Goal: Task Accomplishment & Management: Use online tool/utility

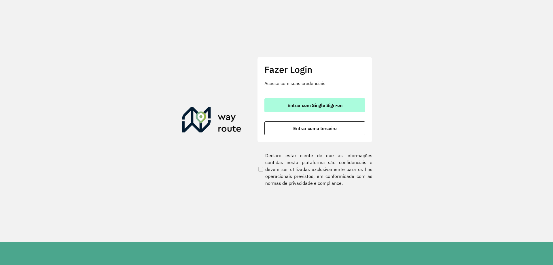
click at [324, 103] on span "Entrar com Single Sign-on" at bounding box center [315, 105] width 55 height 5
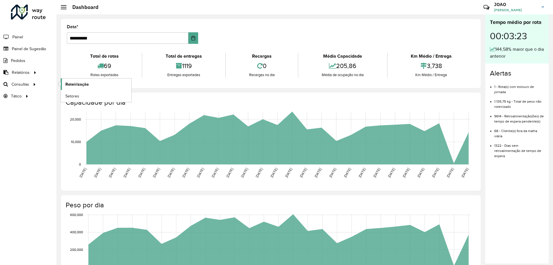
click at [77, 85] on span "Roteirização" at bounding box center [76, 84] width 23 height 6
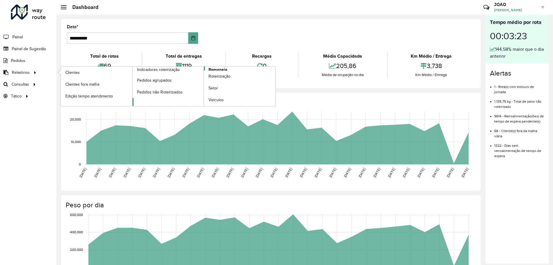
click at [220, 68] on span "Romaneio" at bounding box center [218, 70] width 19 height 6
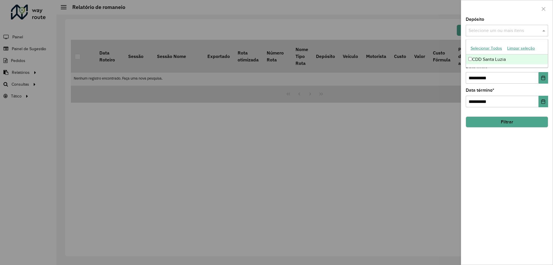
click at [526, 33] on input "text" at bounding box center [505, 30] width 74 height 7
click at [516, 59] on div "CDD Santa Luzia" at bounding box center [507, 59] width 82 height 10
click at [492, 152] on div "**********" at bounding box center [507, 140] width 92 height 247
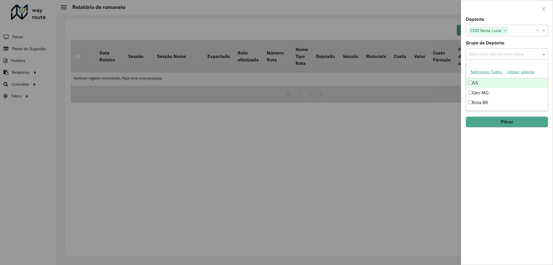
click at [498, 55] on input "text" at bounding box center [505, 54] width 74 height 7
click at [490, 102] on div "Rota BR" at bounding box center [507, 103] width 82 height 10
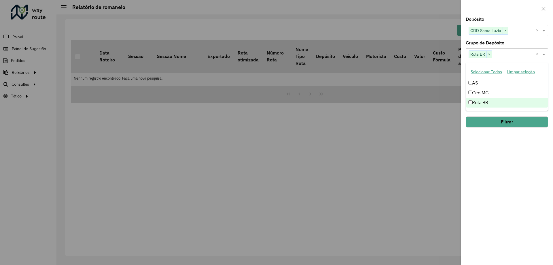
click at [490, 138] on div "**********" at bounding box center [507, 140] width 92 height 247
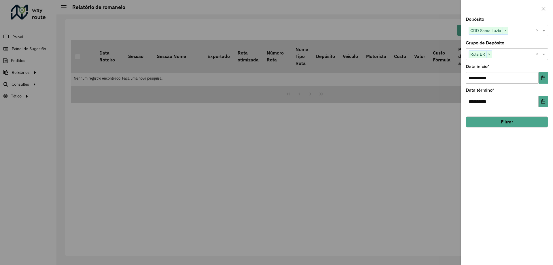
click at [498, 122] on button "Filtrar" at bounding box center [507, 121] width 82 height 11
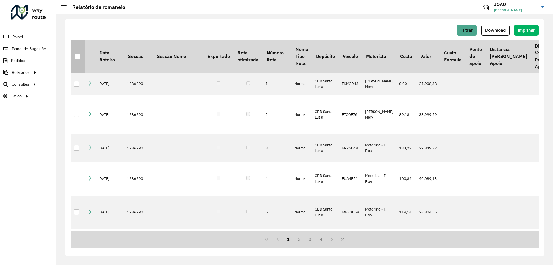
click at [80, 55] on div at bounding box center [78, 57] width 6 height 6
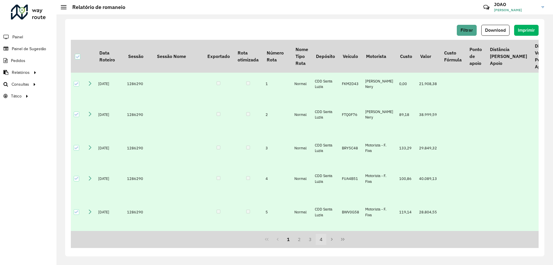
click at [321, 239] on button "4" at bounding box center [321, 239] width 11 height 11
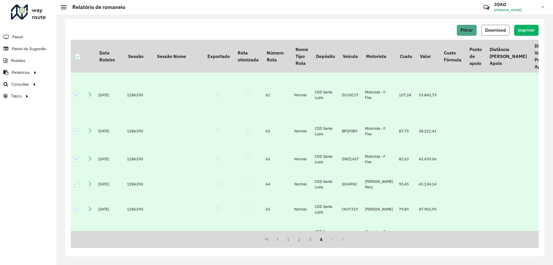
click at [494, 32] on span "Download" at bounding box center [495, 30] width 21 height 5
click at [496, 29] on span "Download" at bounding box center [495, 30] width 21 height 5
click at [175, 10] on hb-header "Relatório de romaneio Críticas? Dúvidas? Elogios? Sugestões? Entre em contato c…" at bounding box center [304, 7] width 497 height 14
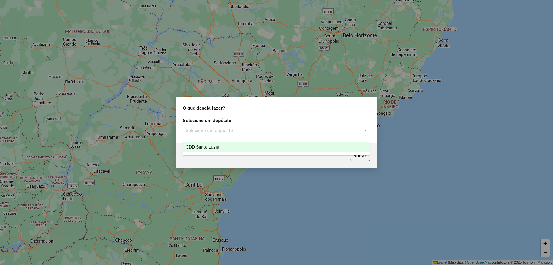
click at [293, 132] on input "text" at bounding box center [271, 130] width 170 height 7
click at [282, 149] on div "CDD Santa Luzia" at bounding box center [276, 147] width 187 height 10
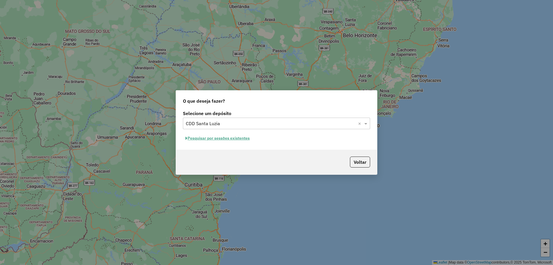
click at [246, 140] on button "Pesquisar por sessões existentes" at bounding box center [217, 138] width 69 height 9
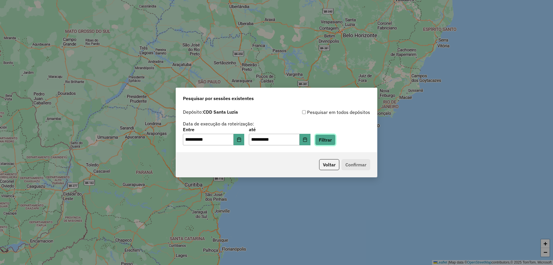
click at [336, 143] on button "Filtrar" at bounding box center [325, 139] width 20 height 11
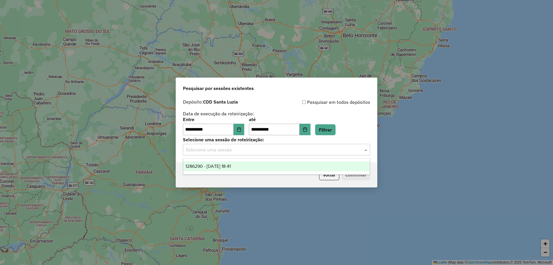
click at [275, 152] on input "text" at bounding box center [271, 149] width 170 height 7
click at [272, 168] on div "1286290 - 01/10/2025 18:41" at bounding box center [276, 166] width 187 height 10
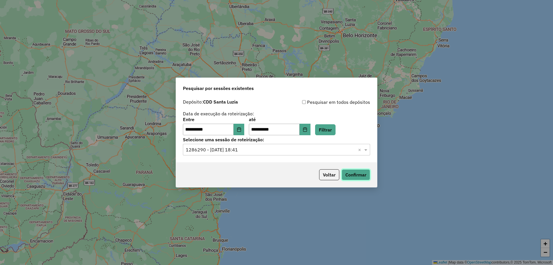
click at [352, 176] on button "Confirmar" at bounding box center [356, 174] width 29 height 11
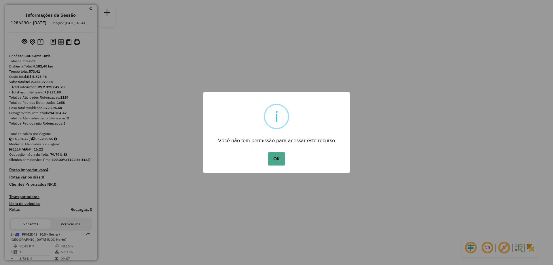
click at [268, 152] on button "OK" at bounding box center [276, 158] width 17 height 13
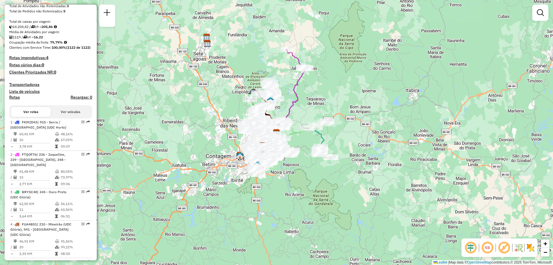
scroll to position [122, 0]
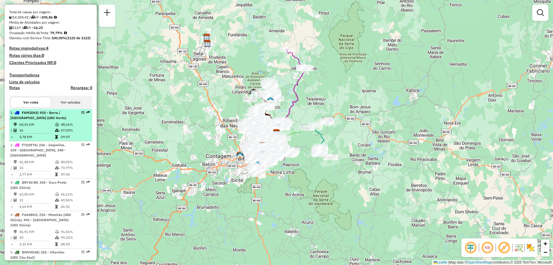
click at [62, 120] on div "1 - FKM2D43 | 915 - Serra / Santa Efigênia (UDC Horto)" at bounding box center [40, 115] width 61 height 10
select select "**********"
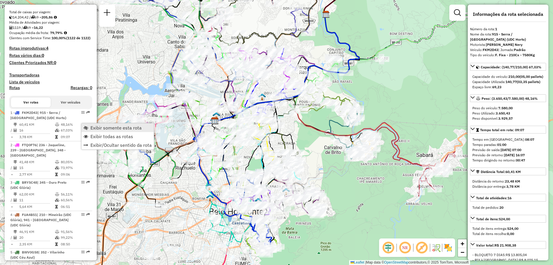
click at [130, 130] on span "Exibir somente esta rota" at bounding box center [116, 127] width 51 height 5
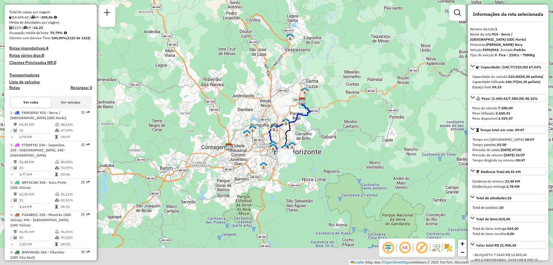
drag, startPoint x: 238, startPoint y: 241, endPoint x: 291, endPoint y: 183, distance: 78.1
click at [288, 184] on div "Janela de atendimento Grade de atendimento Capacidade Transportadoras Veículos …" at bounding box center [276, 132] width 553 height 265
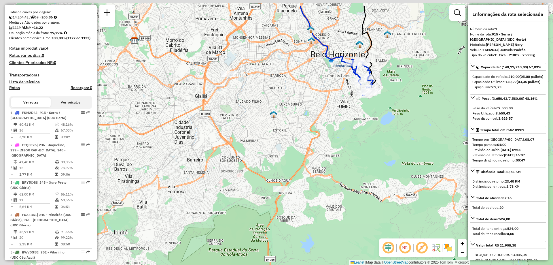
drag, startPoint x: 250, startPoint y: 190, endPoint x: 306, endPoint y: 223, distance: 64.2
click at [306, 223] on div "Janela de atendimento Grade de atendimento Capacidade Transportadoras Veículos …" at bounding box center [276, 132] width 553 height 265
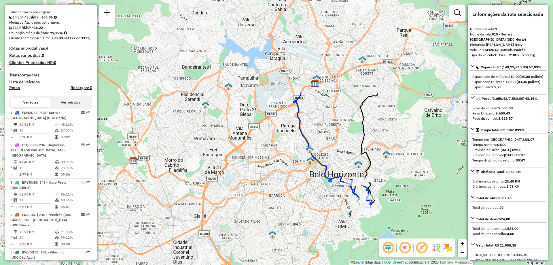
drag, startPoint x: 243, startPoint y: 103, endPoint x: 242, endPoint y: 223, distance: 119.6
click at [242, 223] on div "Janela de atendimento Grade de atendimento Capacidade Transportadoras Veículos …" at bounding box center [276, 132] width 553 height 265
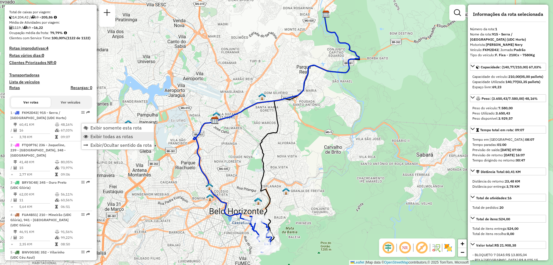
click at [105, 137] on span "Exibir todas as rotas" at bounding box center [112, 136] width 43 height 5
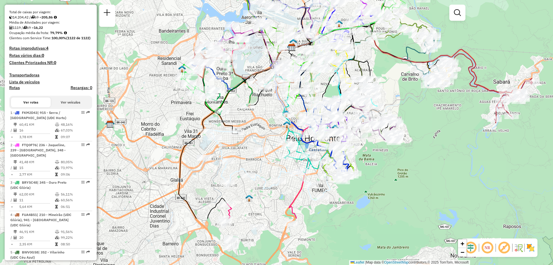
drag, startPoint x: 157, startPoint y: 220, endPoint x: 234, endPoint y: 147, distance: 106.0
click at [234, 147] on div "Janela de atendimento Grade de atendimento Capacidade Transportadoras Veículos …" at bounding box center [276, 132] width 553 height 265
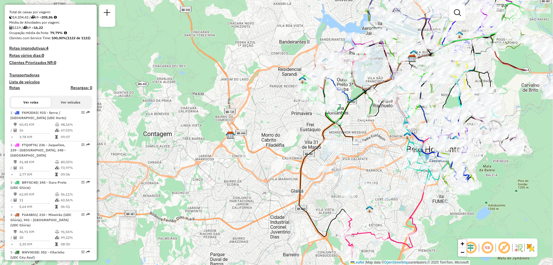
drag, startPoint x: 355, startPoint y: 169, endPoint x: 271, endPoint y: 184, distance: 85.3
click at [271, 184] on div "Janela de atendimento Grade de atendimento Capacidade Transportadoras Veículos …" at bounding box center [276, 132] width 553 height 265
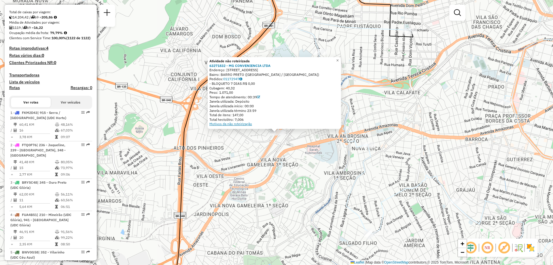
click at [245, 123] on link "Motivos da não roteirização" at bounding box center [231, 124] width 43 height 4
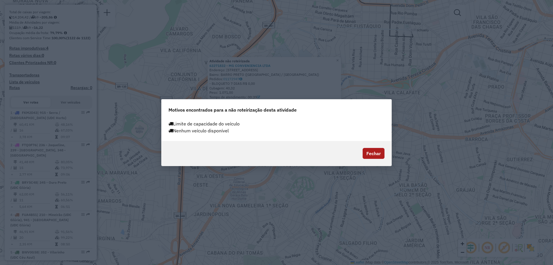
click at [368, 155] on button "Fechar" at bounding box center [374, 153] width 22 height 11
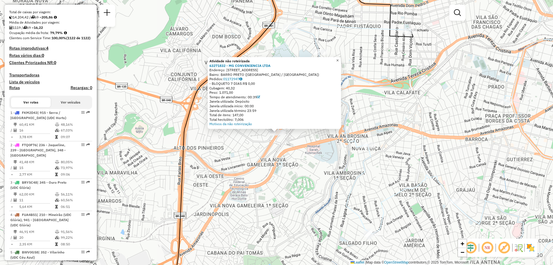
click at [341, 59] on link "×" at bounding box center [337, 60] width 7 height 7
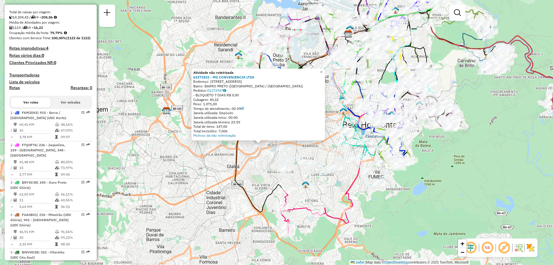
scroll to position [64, 0]
